Goal: Contribute content

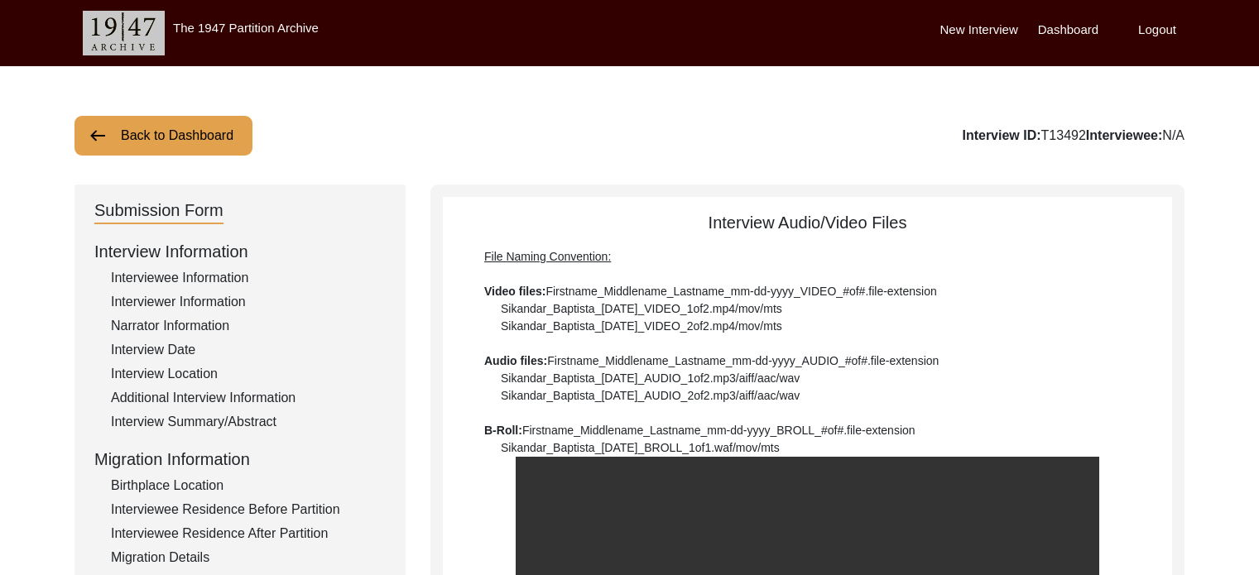
scroll to position [682, 0]
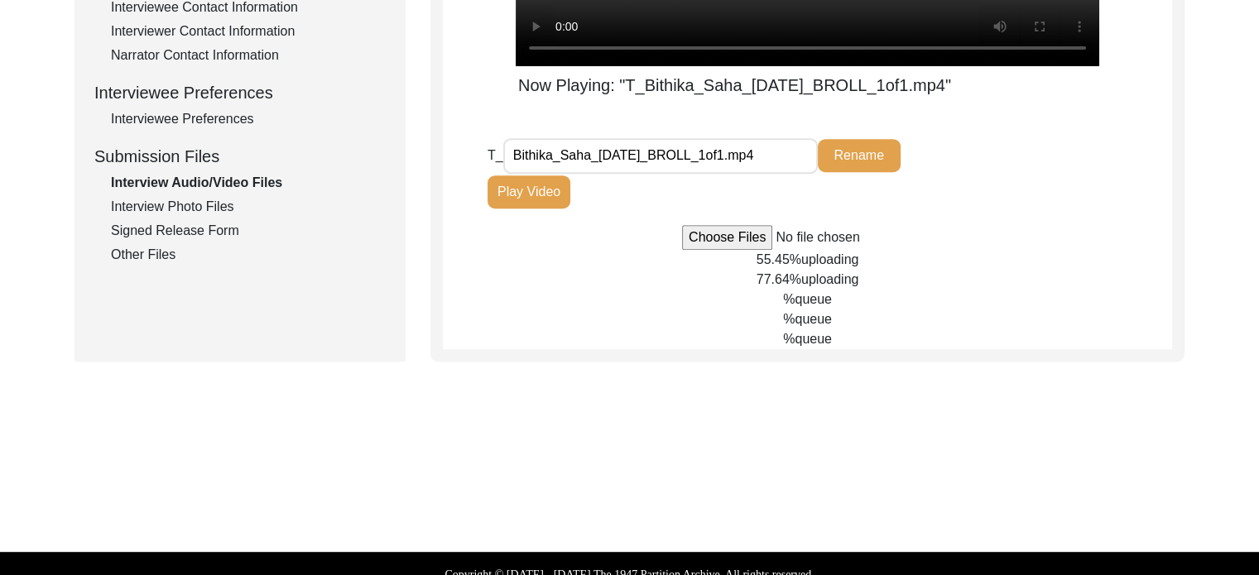
click at [852, 155] on button "Rename" at bounding box center [859, 155] width 83 height 33
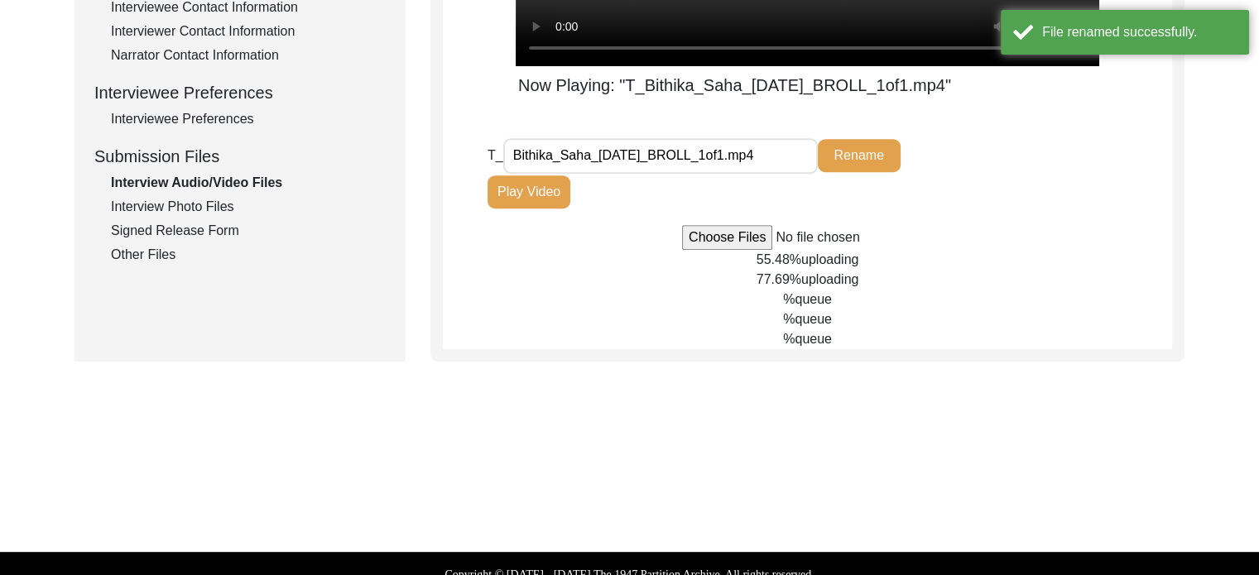
click at [748, 161] on input "Bithika_Saha_[DATE]_BROLL_1of1.mp4" at bounding box center [660, 156] width 314 height 36
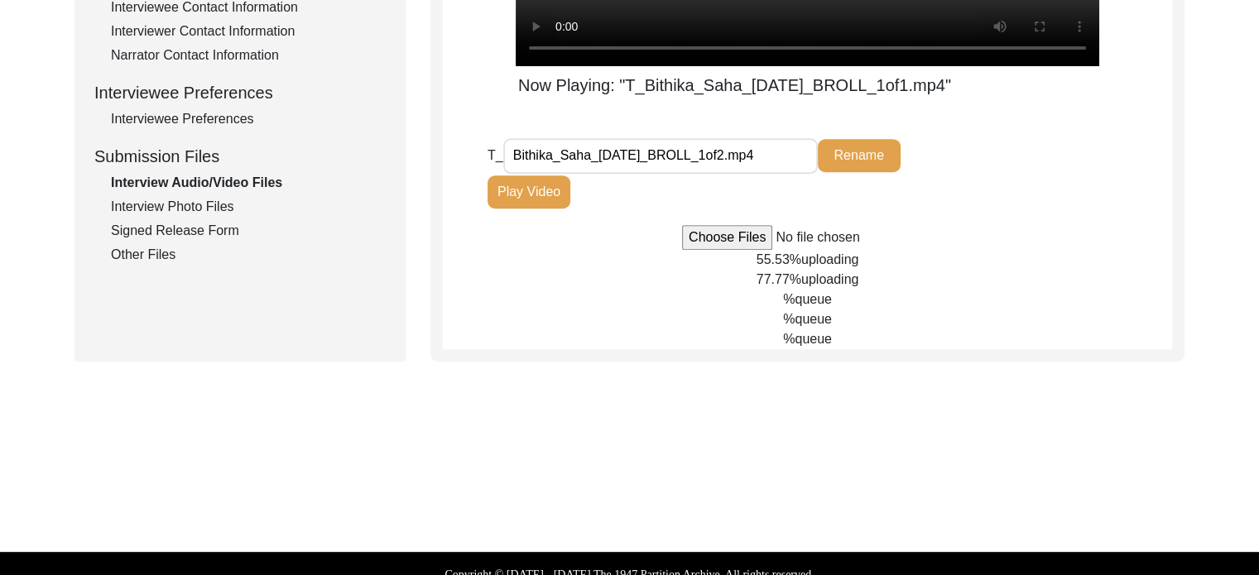
type input "Bithika_Saha_[DATE]_BROLL_1of2.mp4"
click at [836, 168] on button "Rename" at bounding box center [859, 155] width 83 height 33
click at [849, 167] on button "Rename" at bounding box center [859, 155] width 83 height 33
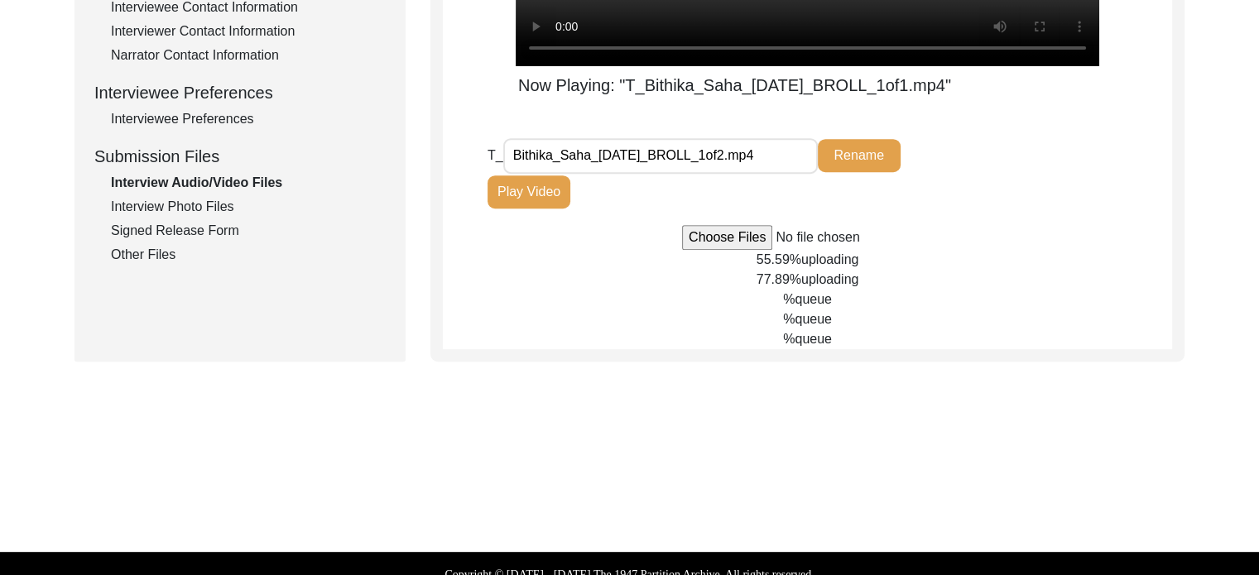
click at [778, 168] on input "Bithika_Saha_[DATE]_BROLL_1of2.mp4" at bounding box center [660, 156] width 314 height 36
click at [752, 165] on input "Bithika_Saha_[DATE]_BROLL_1of2.mp4" at bounding box center [660, 156] width 314 height 36
click at [852, 161] on button "Rename" at bounding box center [859, 155] width 83 height 33
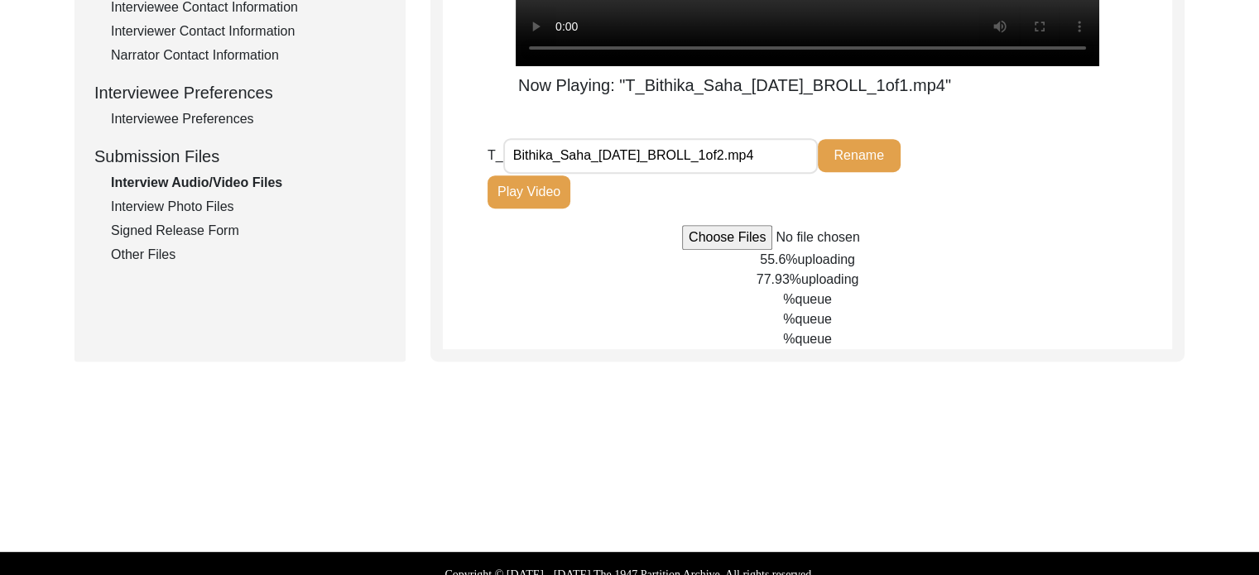
click at [852, 161] on button "Rename" at bounding box center [859, 155] width 83 height 33
click at [770, 144] on input "Bithika_Saha_[DATE]_BROLL_1of2.mp4" at bounding box center [660, 156] width 314 height 36
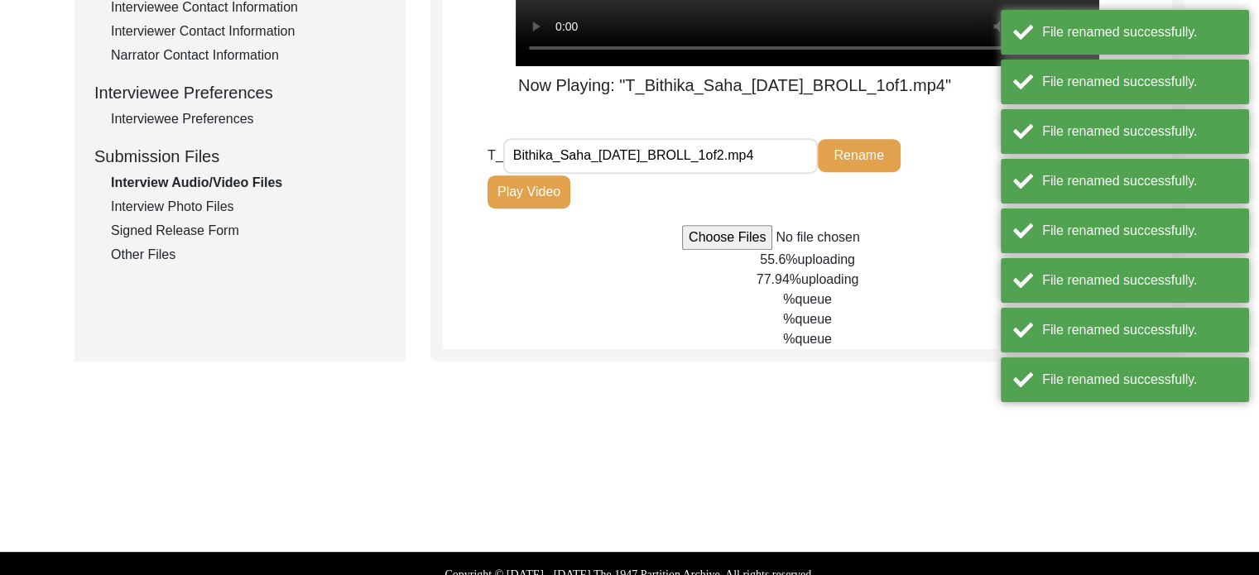
click at [794, 158] on input "Bithika_Saha_[DATE]_BROLL_1of2.mp4" at bounding box center [660, 156] width 314 height 36
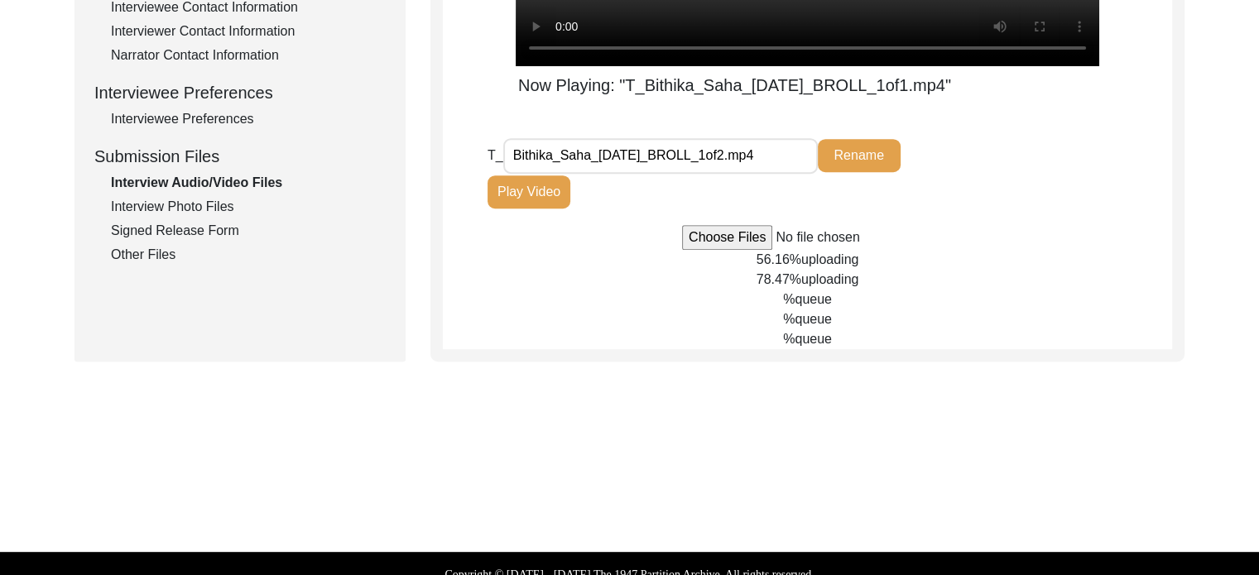
click at [710, 235] on input "file" at bounding box center [807, 237] width 251 height 25
type input "C:\fakepath\VID20250809234634~3.mp4"
